Goal: Task Accomplishment & Management: Use online tool/utility

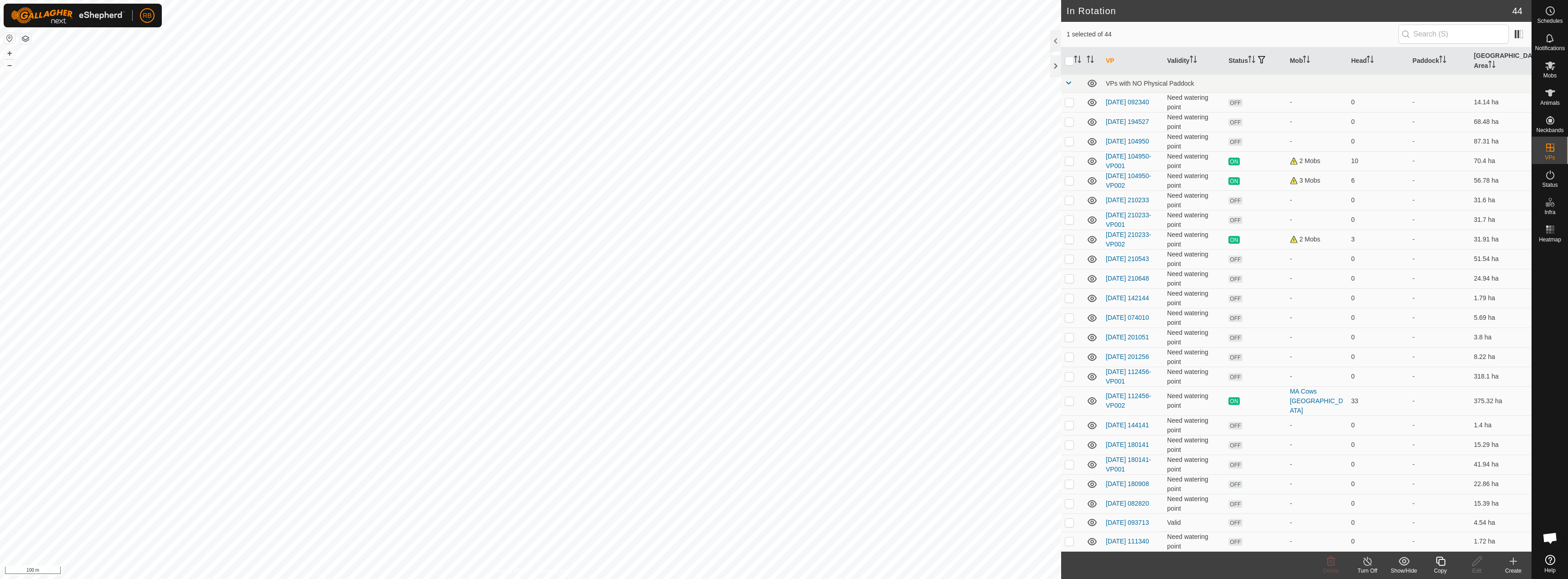
click at [1435, 567] on div "Copy" at bounding box center [1440, 570] width 37 height 8
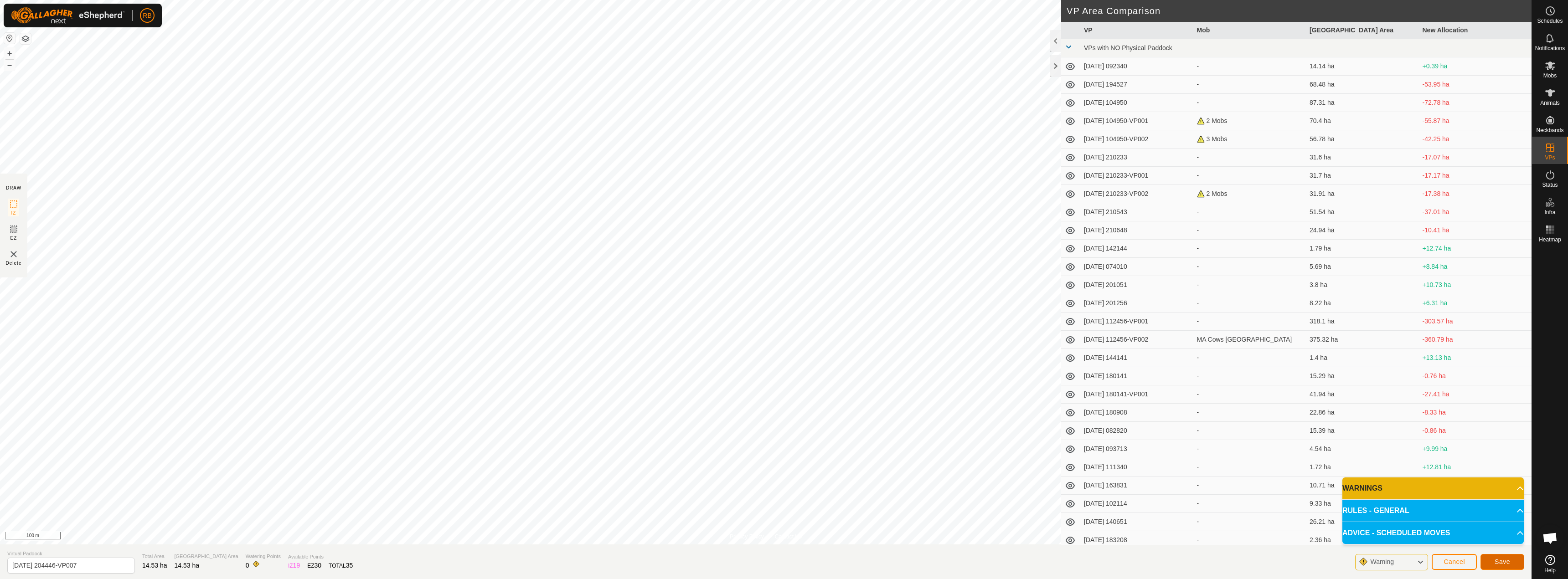
click at [1509, 561] on span "Save" at bounding box center [1502, 561] width 15 height 7
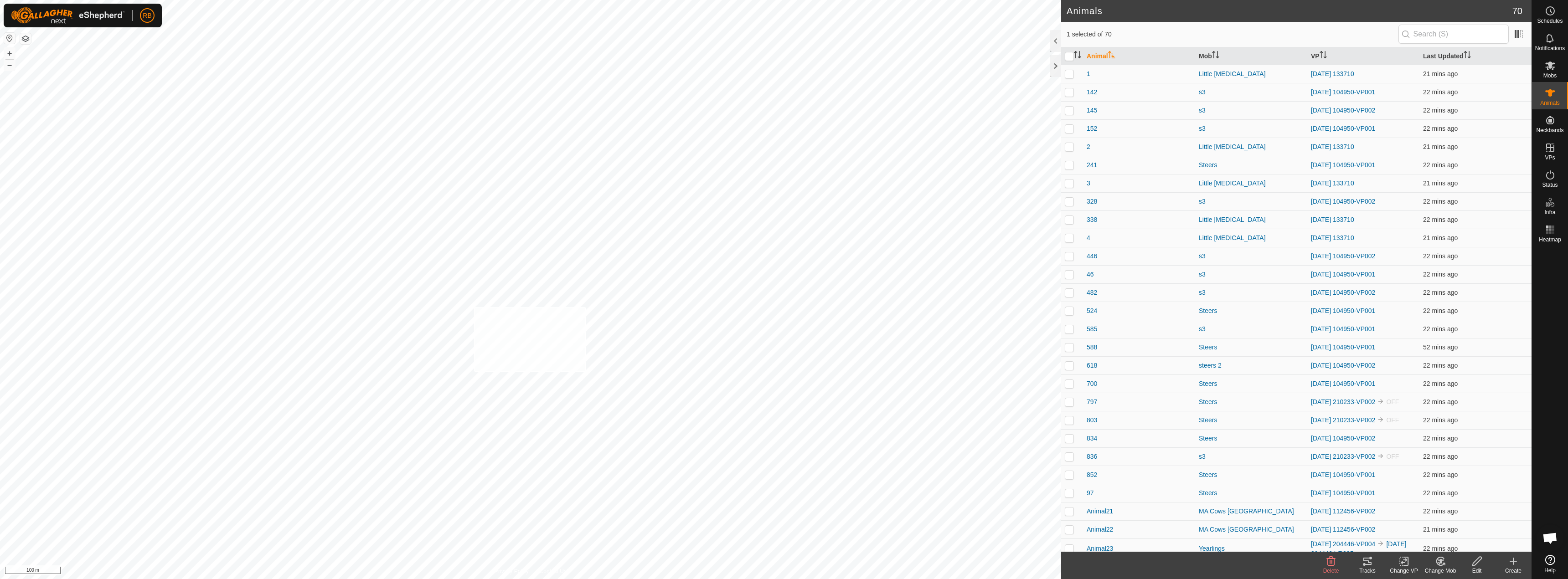
checkbox input "true"
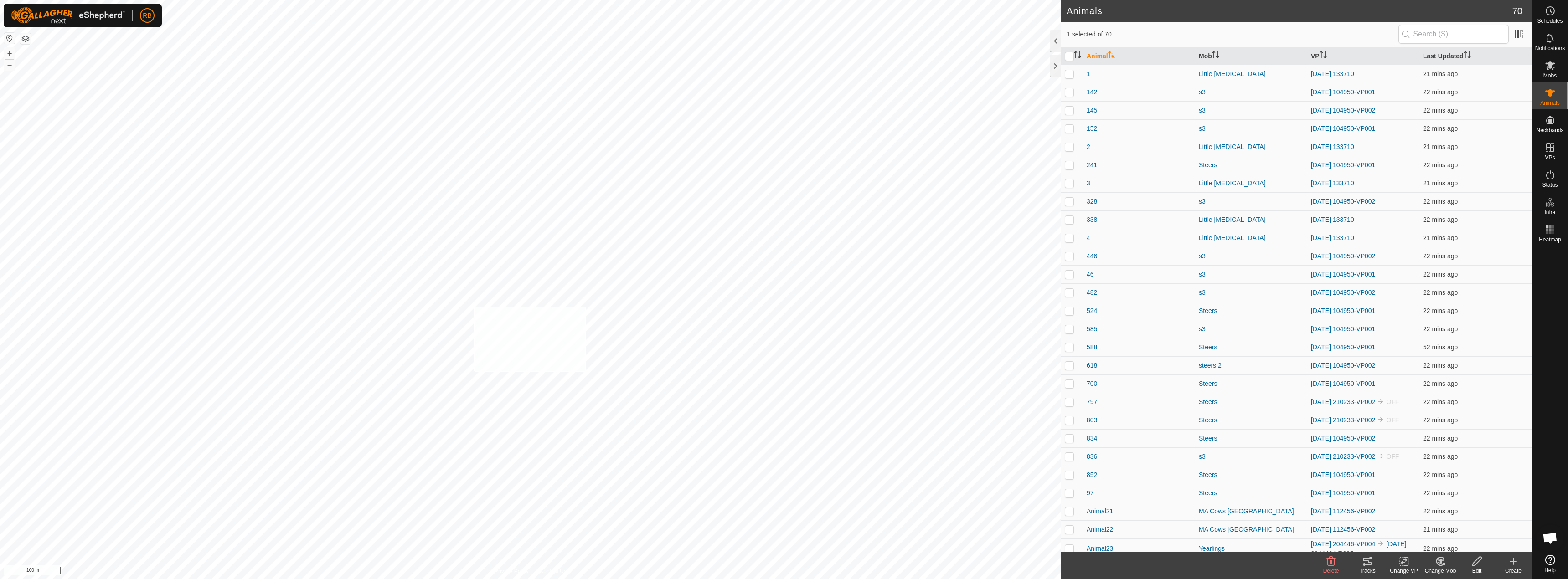
checkbox input "true"
click at [1406, 562] on icon at bounding box center [1404, 561] width 12 height 11
click at [1437, 522] on link "Choose VP..." at bounding box center [1431, 522] width 90 height 18
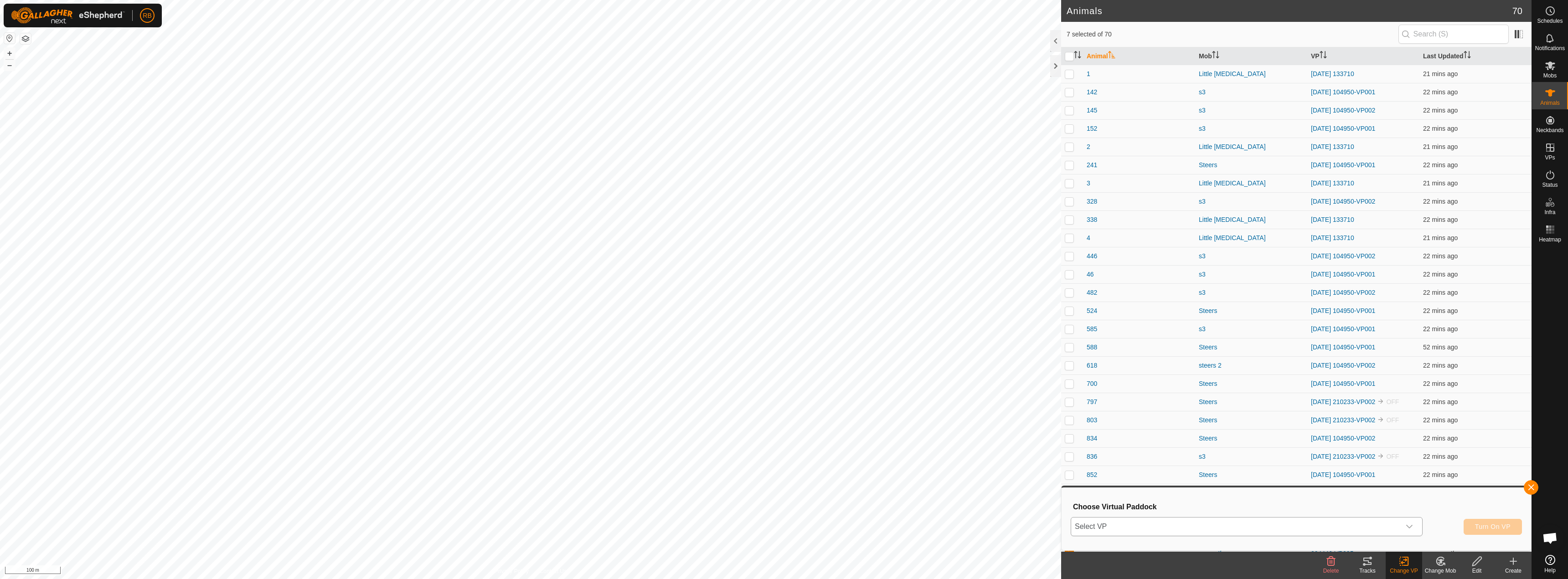
click at [1239, 523] on span "Select VP" at bounding box center [1236, 527] width 329 height 18
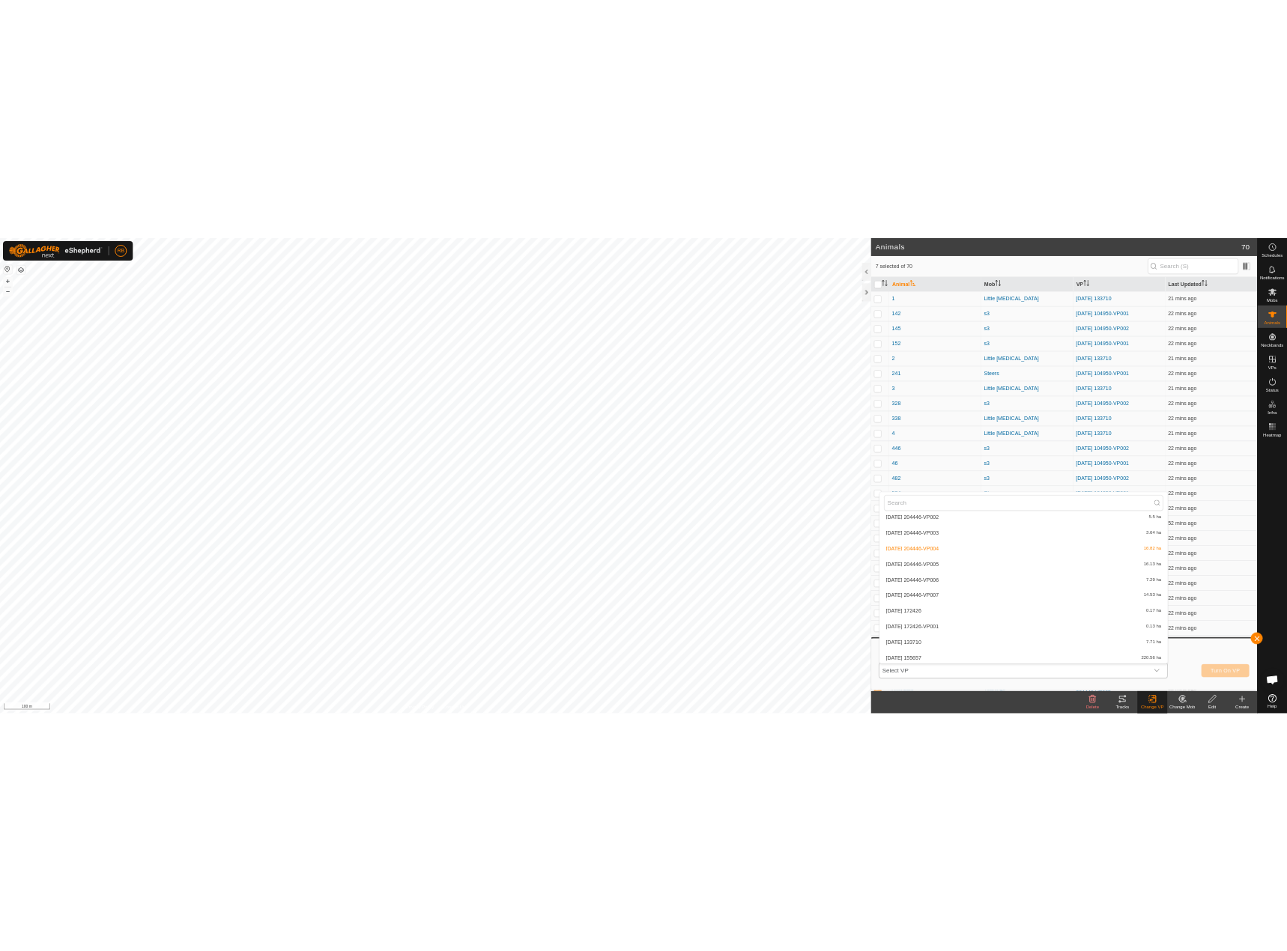
scroll to position [1149, 0]
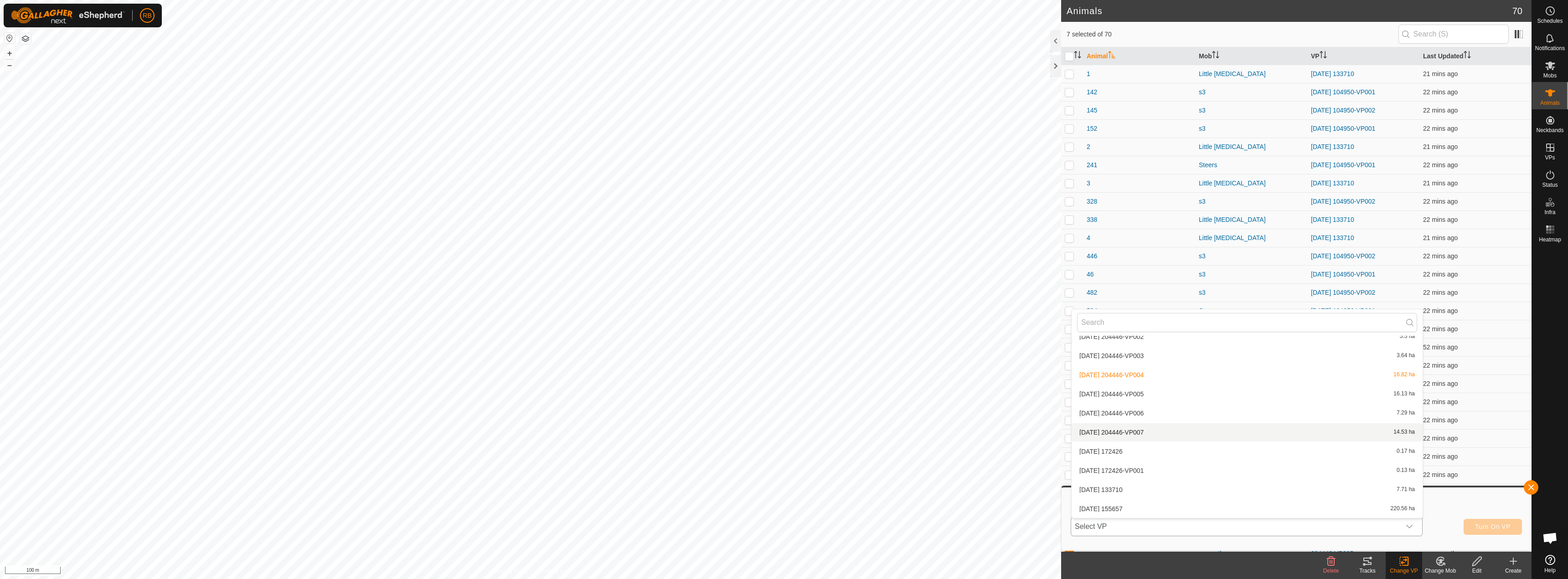
click at [1152, 431] on li "[DATE] 204446-VP007 14.53 ha" at bounding box center [1247, 432] width 351 height 18
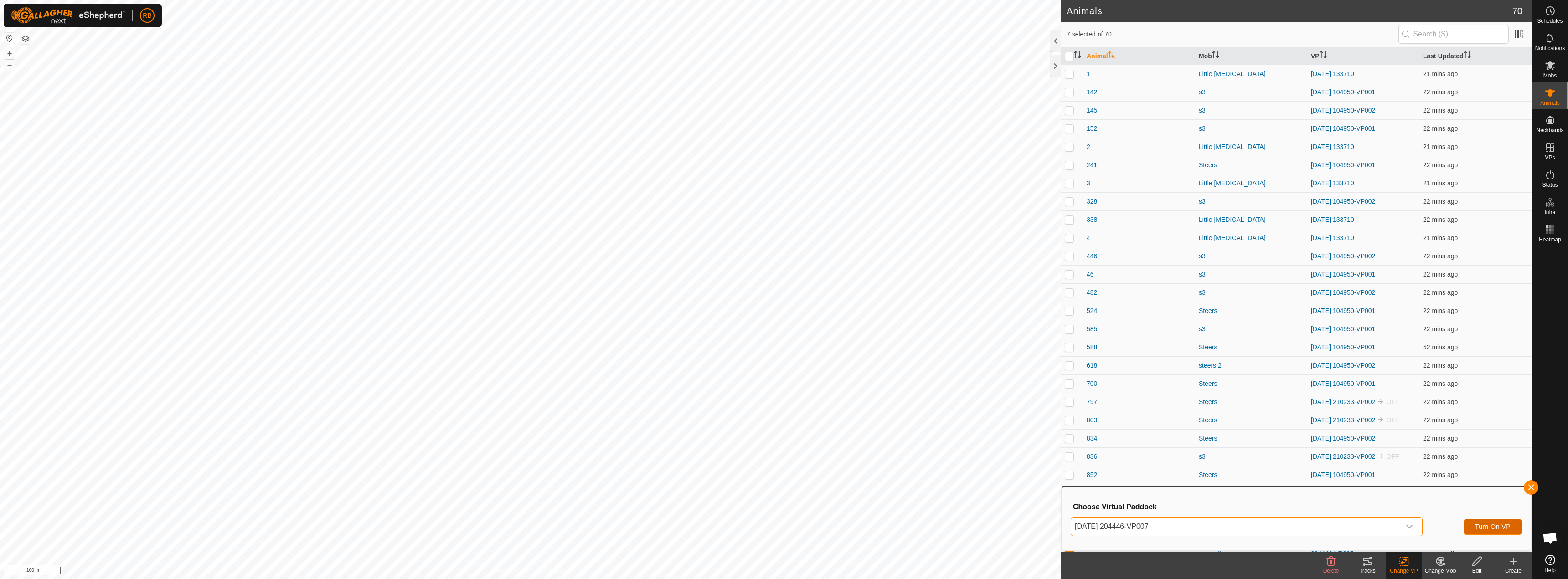
click at [1491, 527] on span "Turn On VP" at bounding box center [1493, 527] width 35 height 7
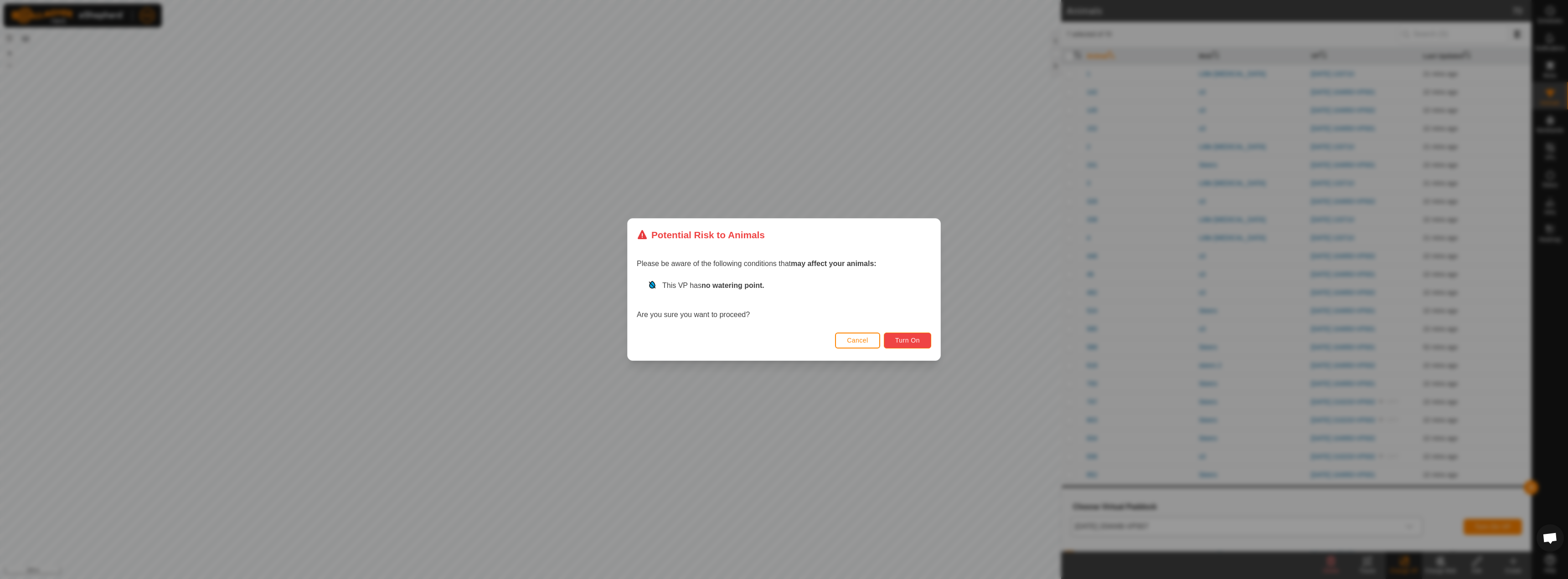
click at [917, 344] on button "Turn On" at bounding box center [908, 341] width 47 height 16
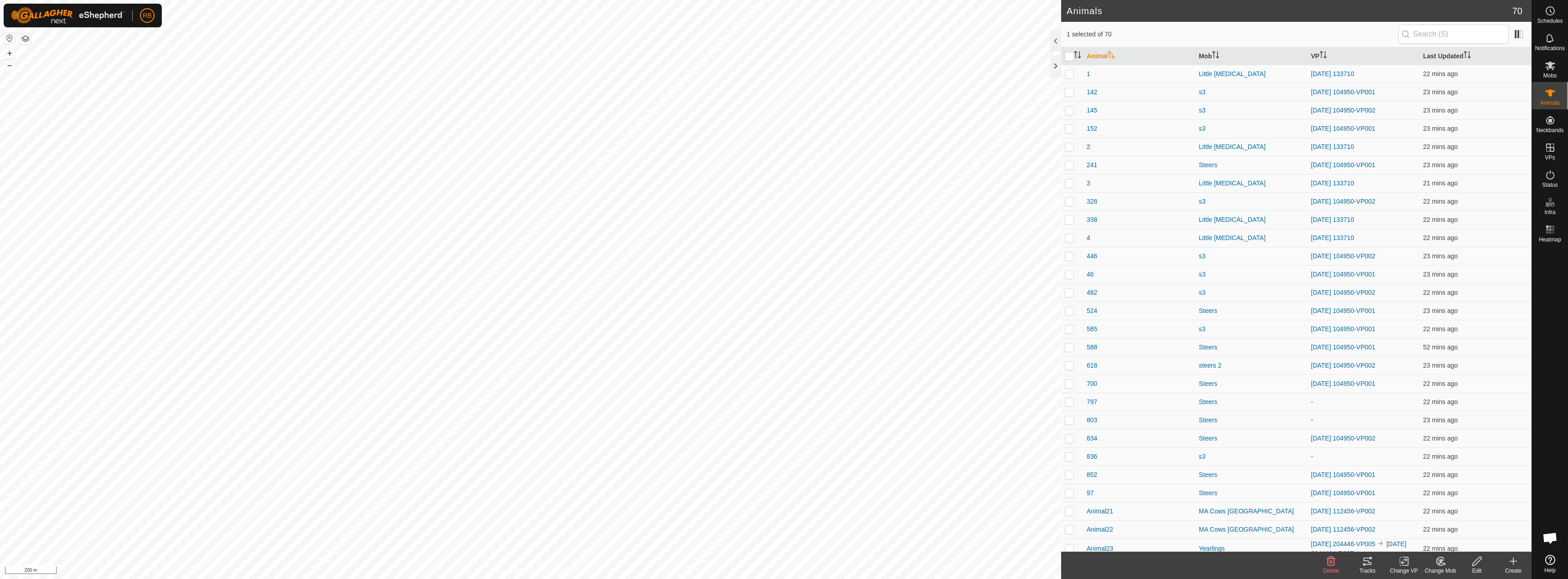
click at [1368, 560] on icon at bounding box center [1368, 561] width 11 height 11
